Goal: Navigation & Orientation: Find specific page/section

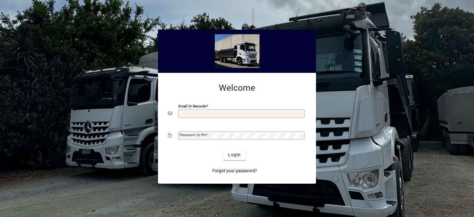
click at [203, 114] on input "Email or Barcode" at bounding box center [242, 113] width 125 height 5
type input "**********"
click at [200, 135] on mat-label "Password or Pin" at bounding box center [193, 135] width 27 height 4
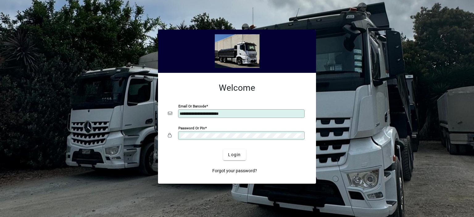
click at [223, 149] on button "Login" at bounding box center [234, 154] width 23 height 11
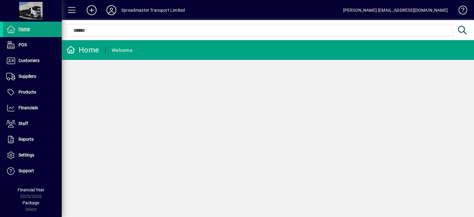
click at [113, 10] on icon at bounding box center [111, 10] width 12 height 10
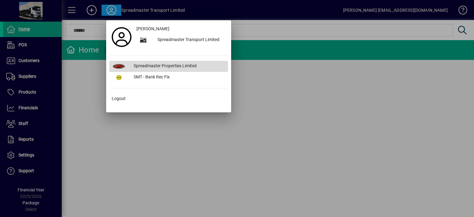
click at [159, 64] on div "Spreadmaster Properties Limited" at bounding box center [178, 66] width 99 height 11
